Goal: Task Accomplishment & Management: Manage account settings

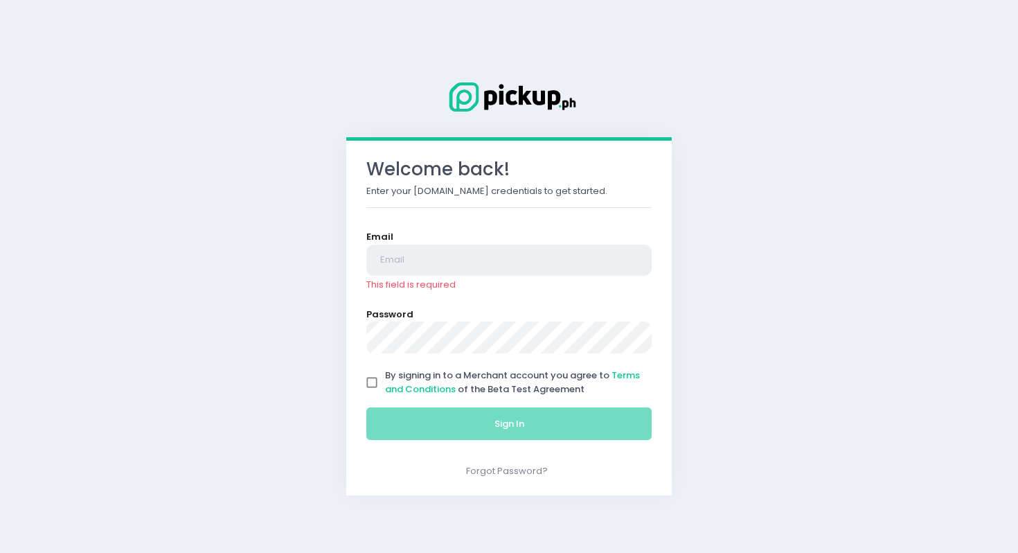
click at [490, 265] on input "email" at bounding box center [508, 260] width 285 height 32
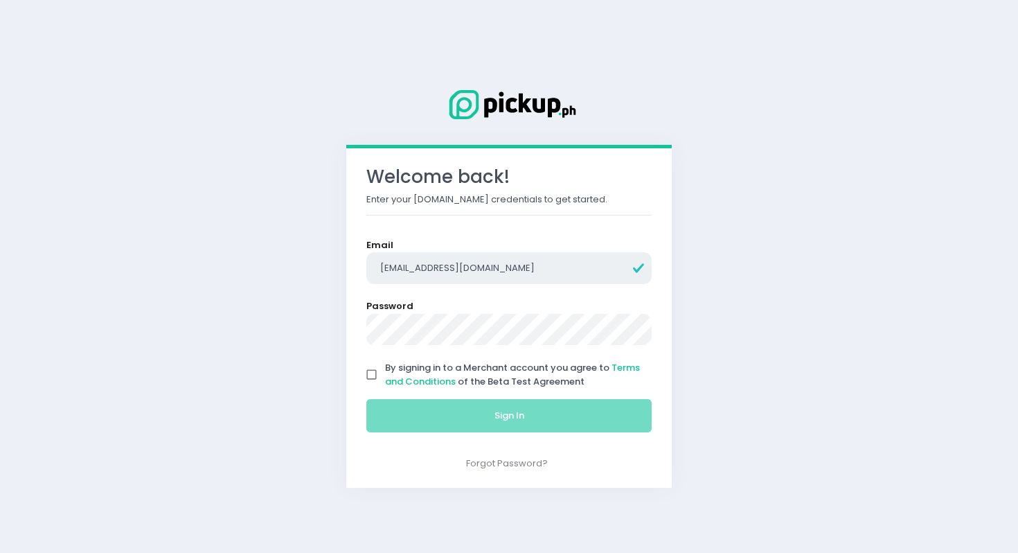
click at [582, 269] on input "[EMAIL_ADDRESS][DOMAIN_NAME]" at bounding box center [508, 268] width 285 height 32
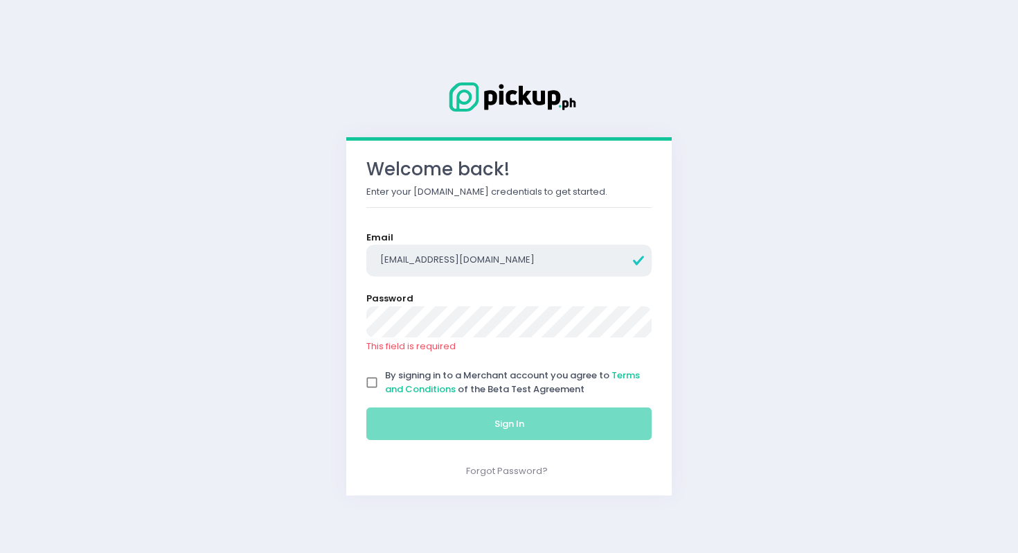
click at [582, 269] on input "[EMAIL_ADDRESS][DOMAIN_NAME]" at bounding box center [508, 260] width 285 height 32
type input "[EMAIL_ADDRESS][DOMAIN_NAME]"
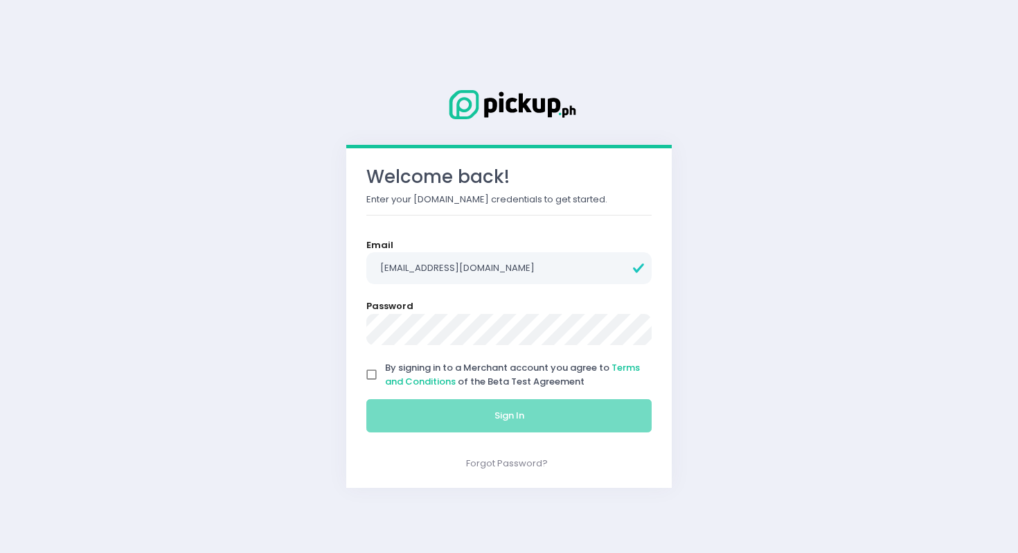
click at [370, 376] on input "By signing in to a Merchant account you agree to Terms and Conditions of the Be…" at bounding box center [372, 374] width 26 height 26
checkbox input "true"
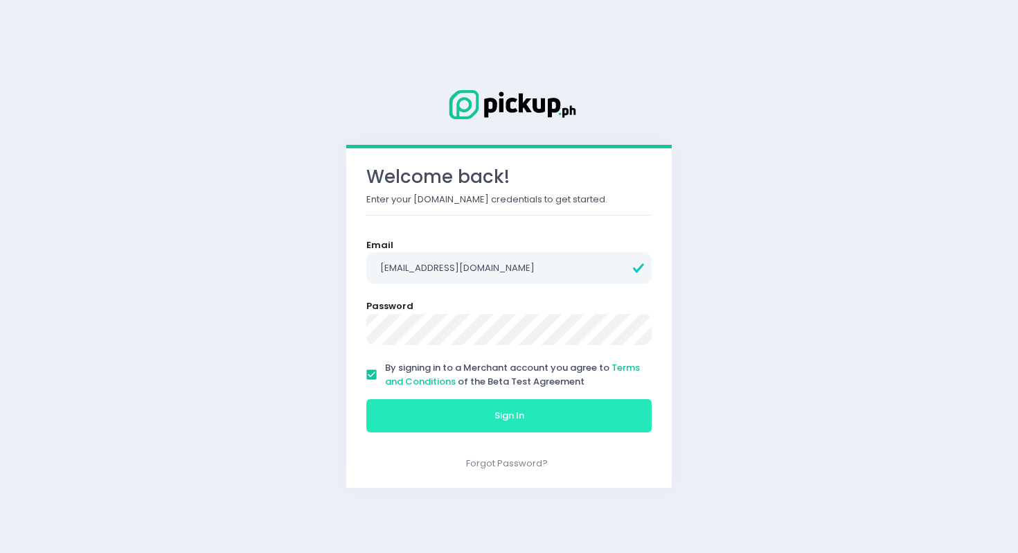
click at [459, 409] on button "Sign In" at bounding box center [508, 415] width 285 height 33
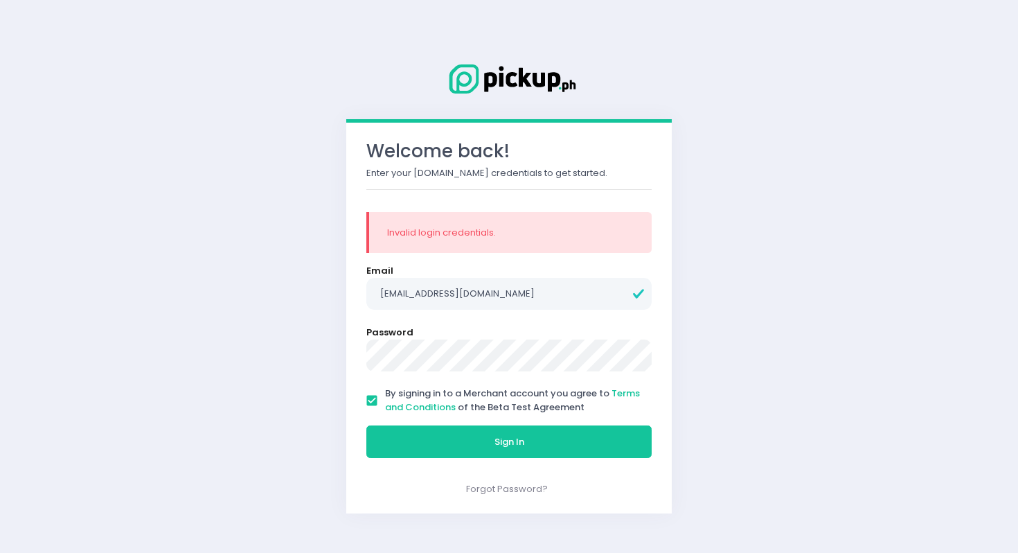
click at [366, 425] on button "Sign In" at bounding box center [508, 441] width 285 height 33
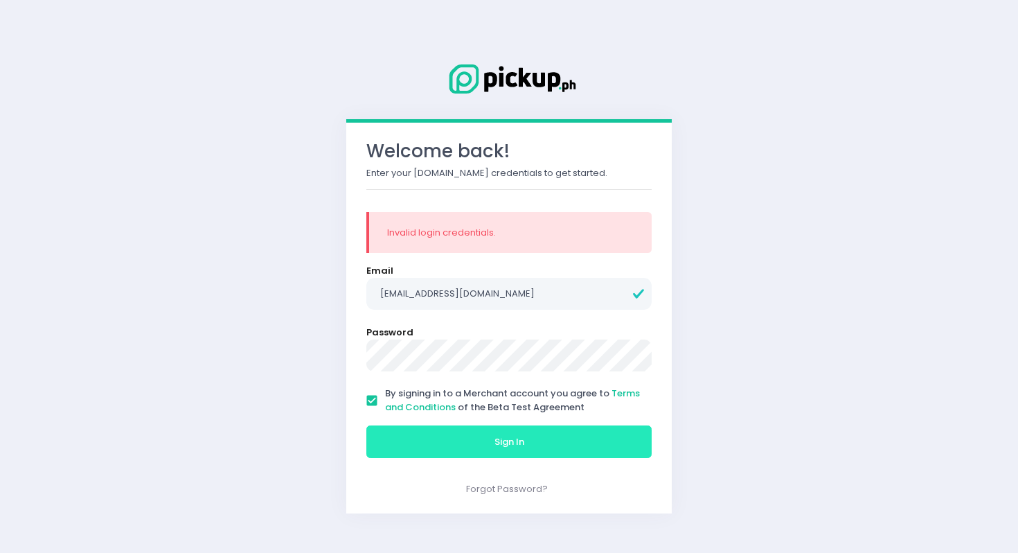
click at [526, 451] on button "Sign In" at bounding box center [508, 441] width 285 height 33
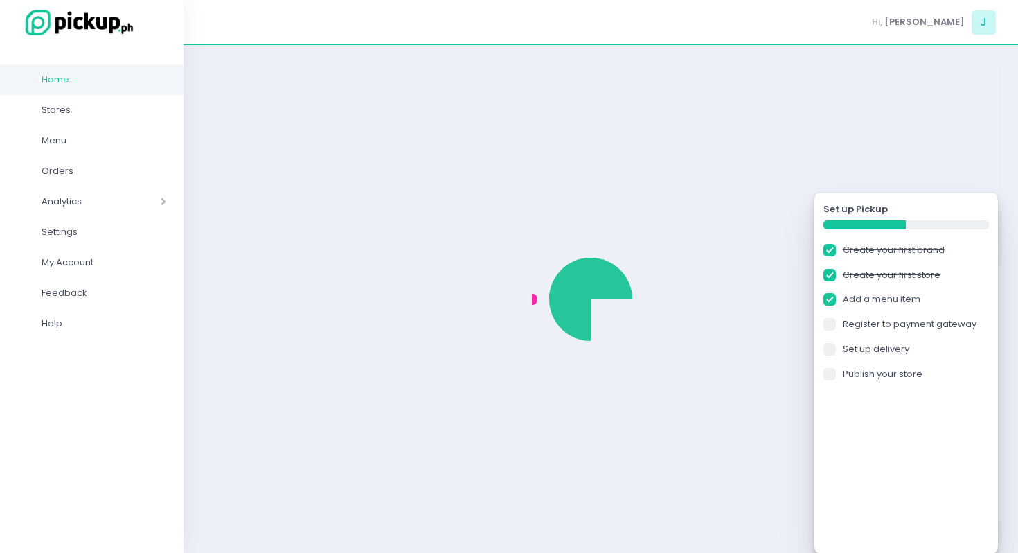
checkbox input "true"
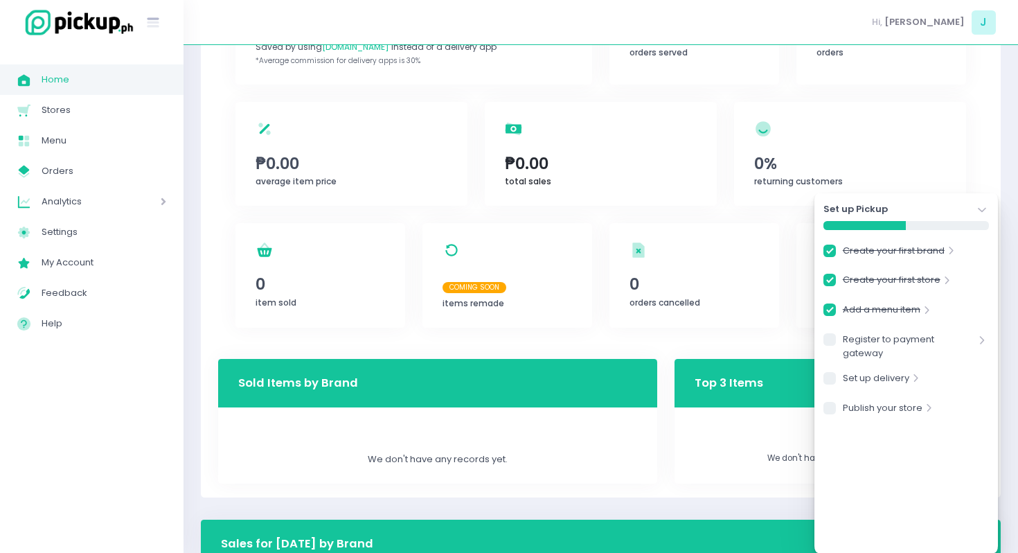
scroll to position [175, 0]
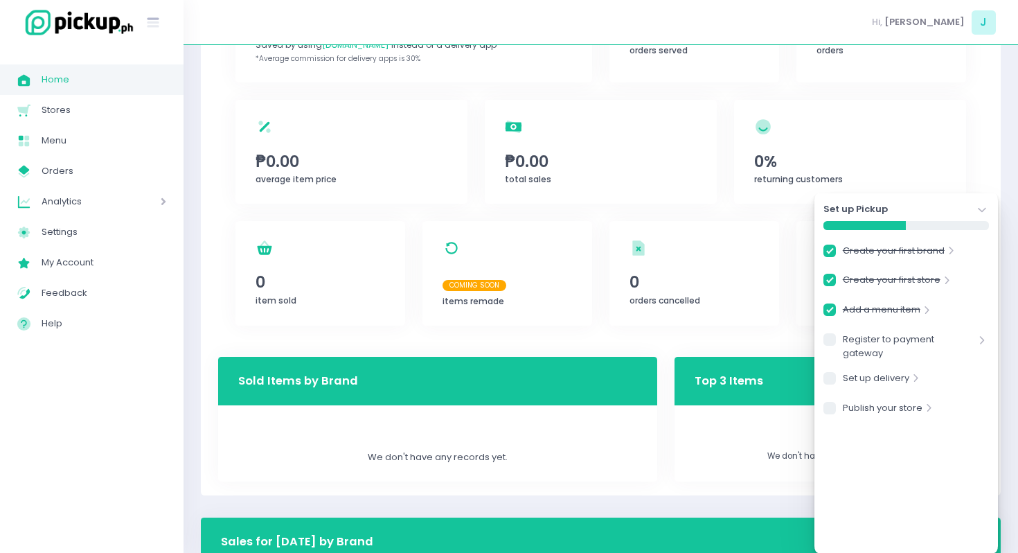
click at [981, 337] on icon at bounding box center [982, 340] width 5 height 8
checkbox input "true"
